Goal: Task Accomplishment & Management: Complete application form

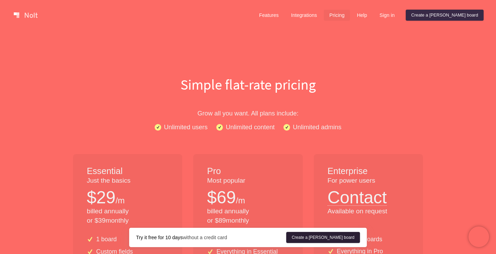
click at [335, 240] on link "Create a [PERSON_NAME] board" at bounding box center [323, 237] width 74 height 11
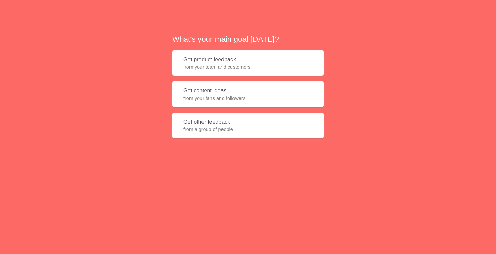
click at [300, 63] on button "Get product feedback from your team and customers" at bounding box center [248, 63] width 152 height 26
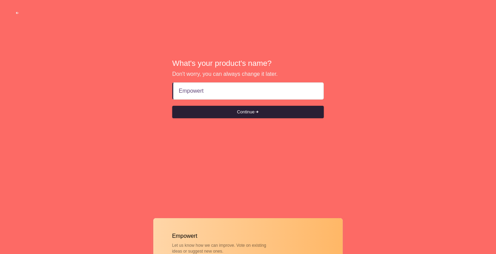
click at [267, 115] on button "Continue" at bounding box center [248, 112] width 152 height 12
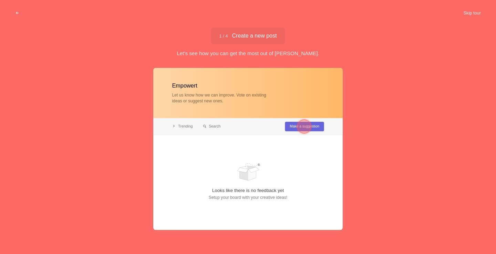
type input "Empowert"
click at [314, 126] on div at bounding box center [304, 126] width 25 height 25
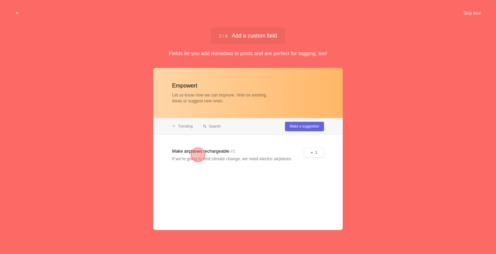
click at [310, 152] on div at bounding box center [247, 149] width 189 height 162
click at [196, 155] on div at bounding box center [198, 155] width 14 height 14
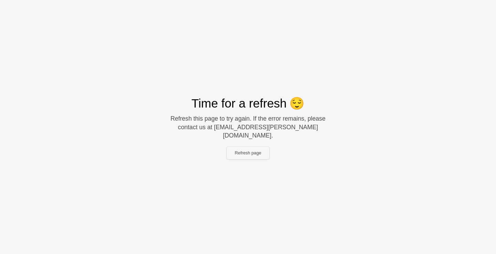
click at [250, 149] on button "Refresh page" at bounding box center [248, 153] width 43 height 12
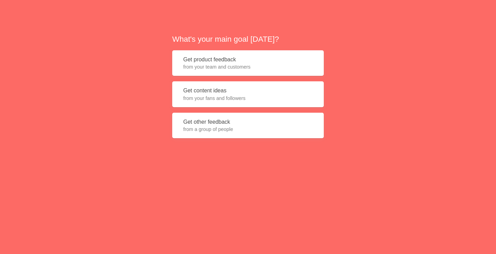
click at [293, 59] on button "Get product feedback from your team and customers" at bounding box center [248, 63] width 152 height 26
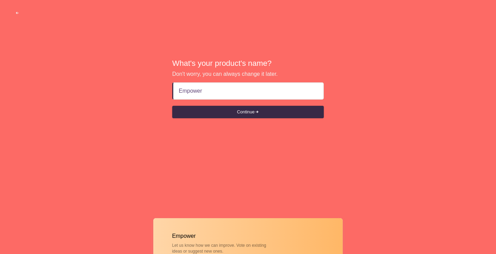
type input "Empowert"
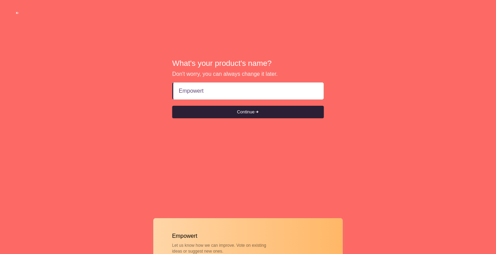
click at [275, 112] on button "Continue" at bounding box center [248, 112] width 152 height 12
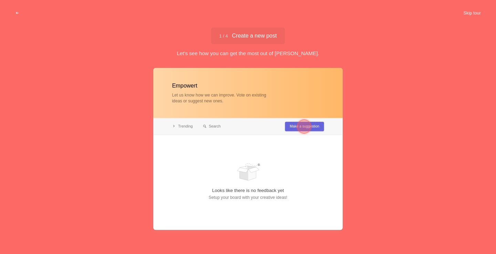
click at [472, 12] on button "Skip tour" at bounding box center [472, 13] width 34 height 12
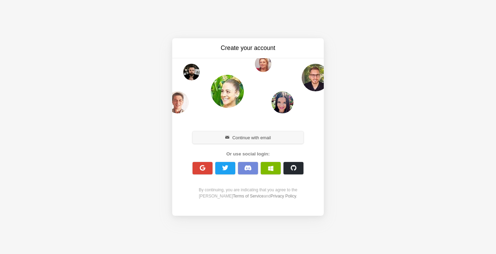
click at [263, 136] on button "Continue with email" at bounding box center [247, 137] width 111 height 12
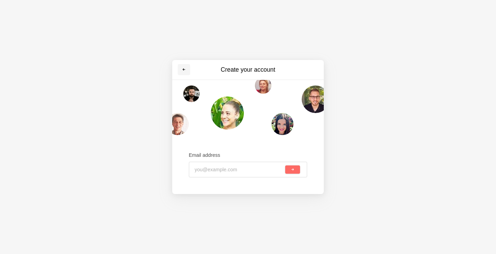
click at [185, 71] on span at bounding box center [184, 69] width 4 height 4
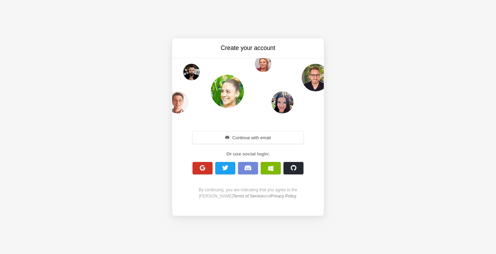
click at [206, 168] on button "button" at bounding box center [202, 168] width 20 height 12
